Goal: Transaction & Acquisition: Book appointment/travel/reservation

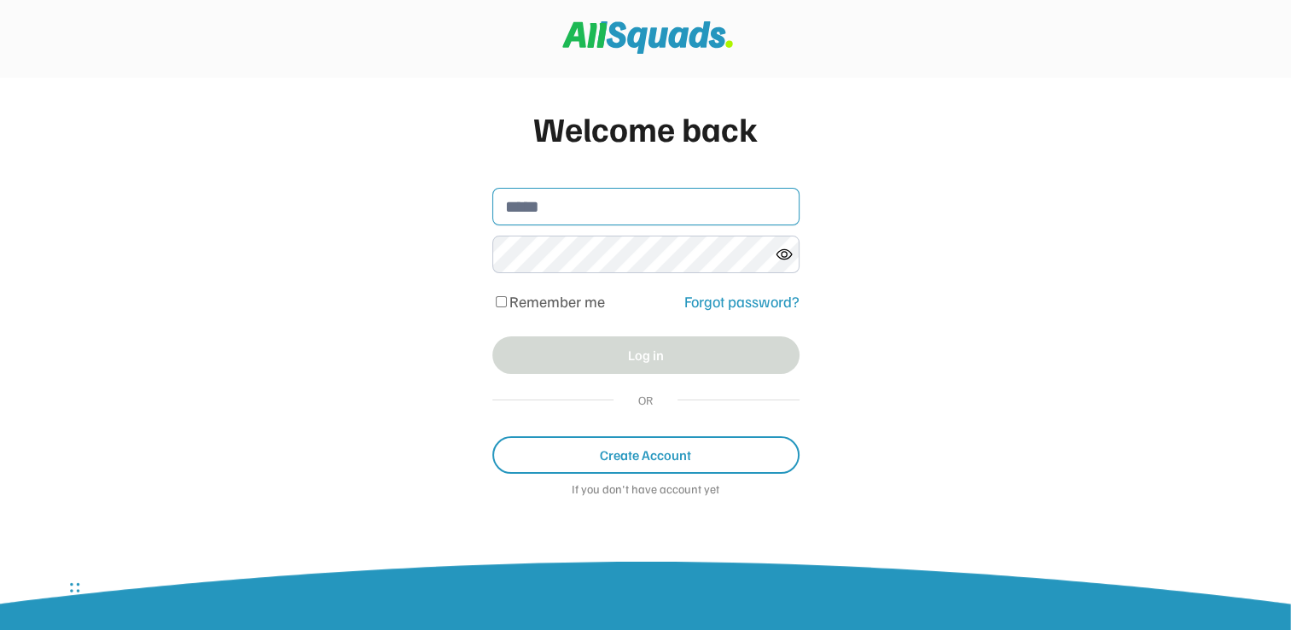
click at [510, 207] on input "email" at bounding box center [646, 207] width 307 height 38
type input "**********"
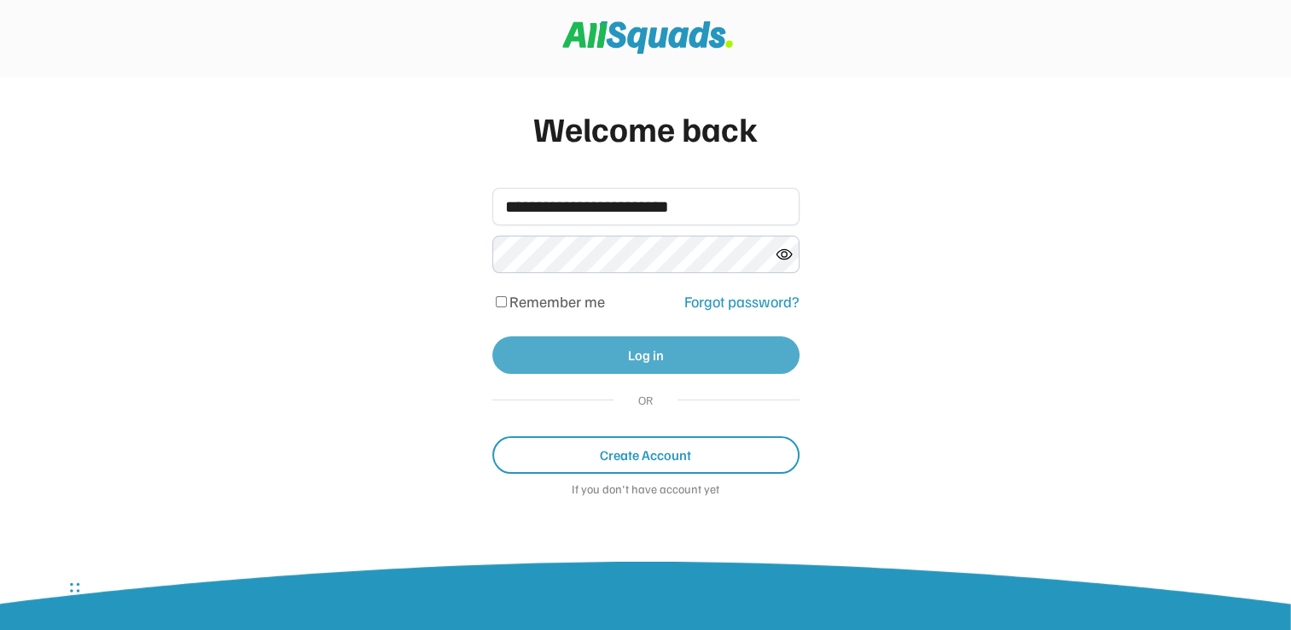
click at [504, 347] on button "Log in" at bounding box center [646, 355] width 307 height 38
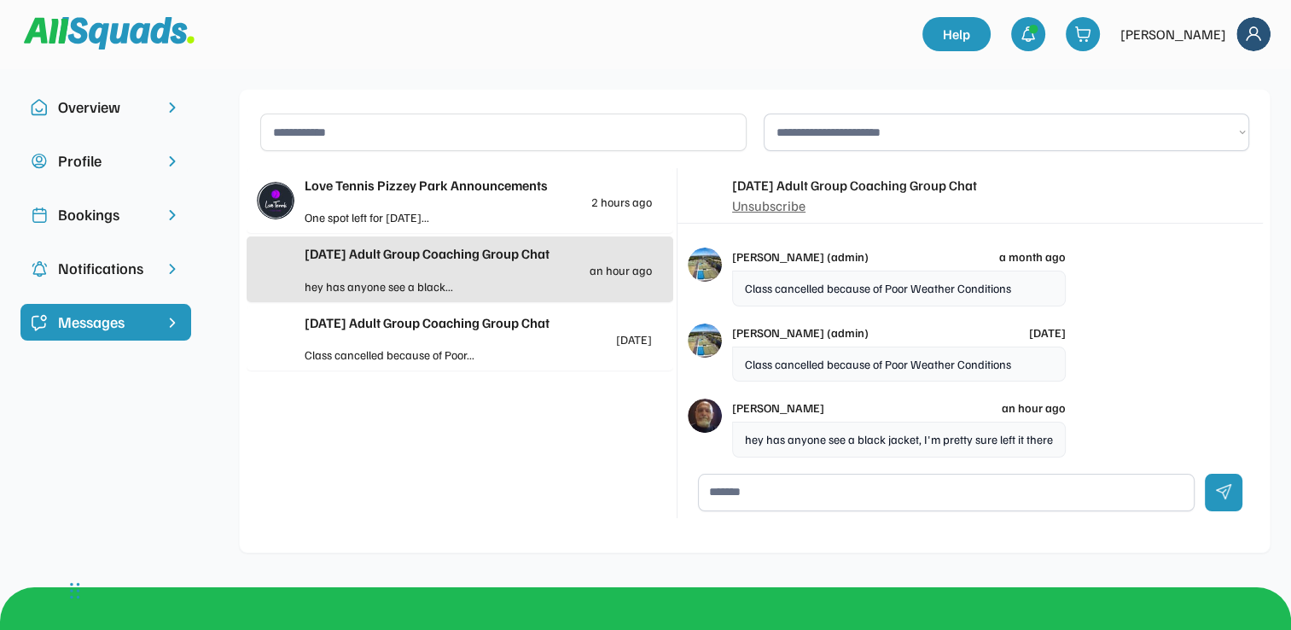
click at [382, 213] on div "One spot left for [DATE]..." at bounding box center [392, 217] width 174 height 18
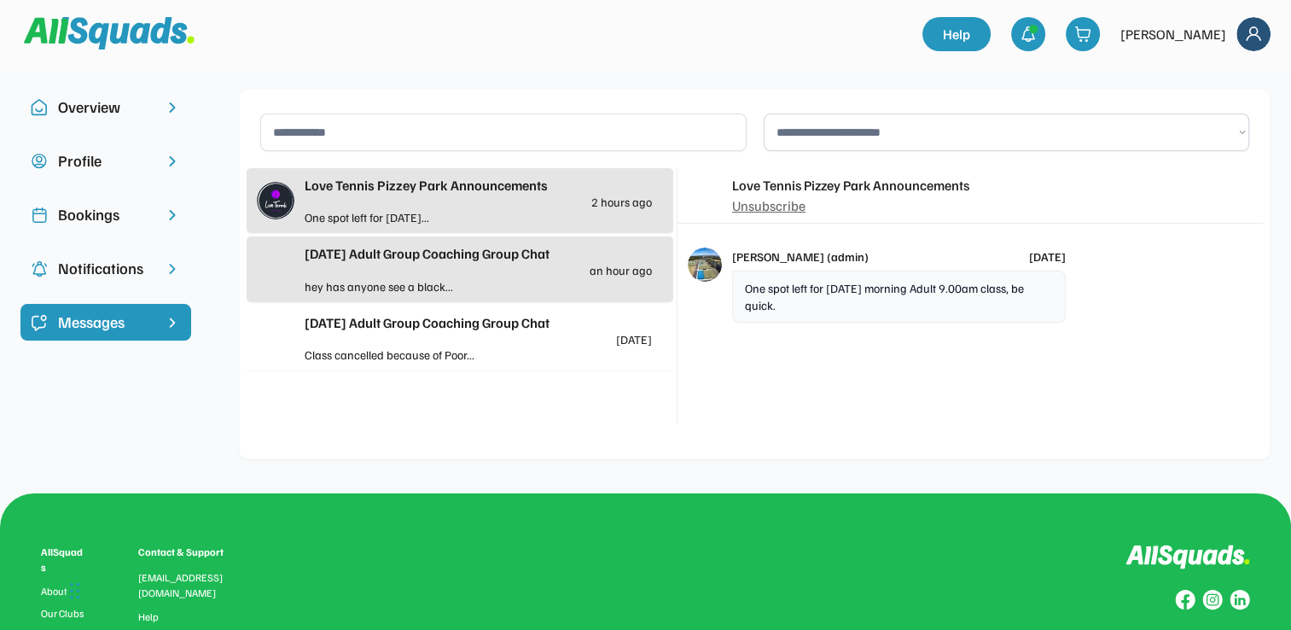
click at [361, 219] on div "One spot left for [DATE]..." at bounding box center [392, 217] width 174 height 18
click at [361, 217] on div "One spot left for [DATE]..." at bounding box center [392, 217] width 174 height 18
